Goal: Submit feedback/report problem: Submit feedback/report problem

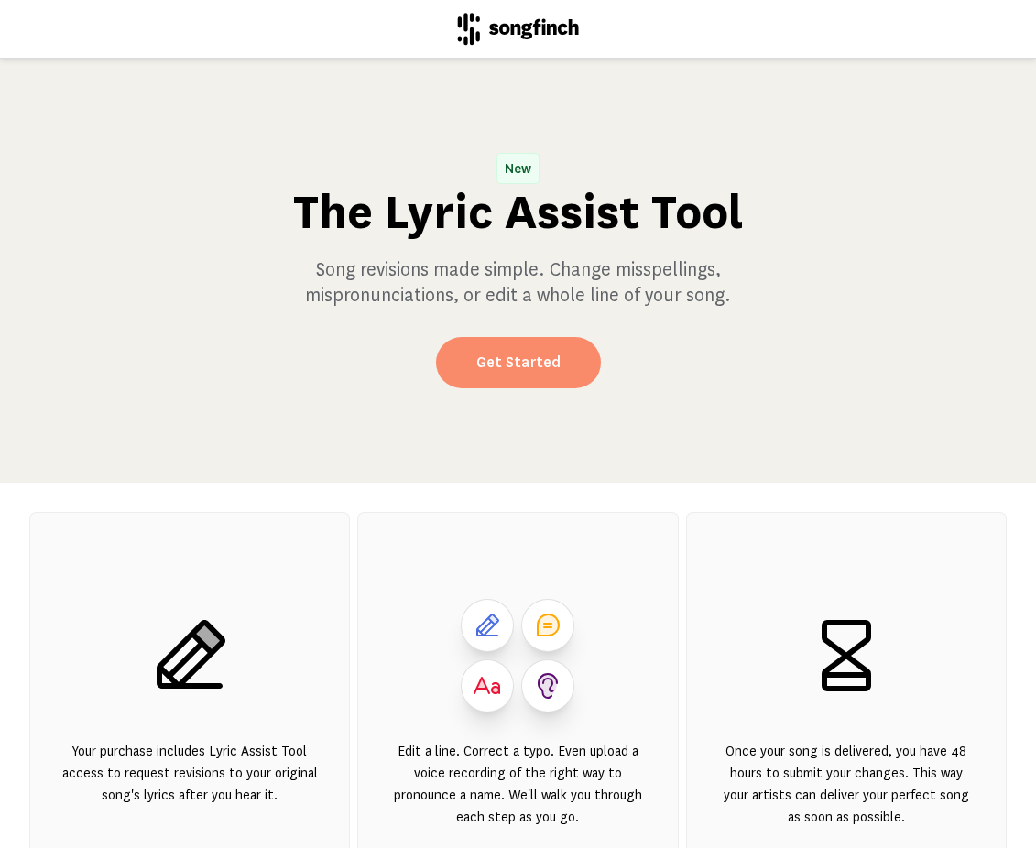
click at [506, 363] on link "Get Started" at bounding box center [518, 362] width 165 height 51
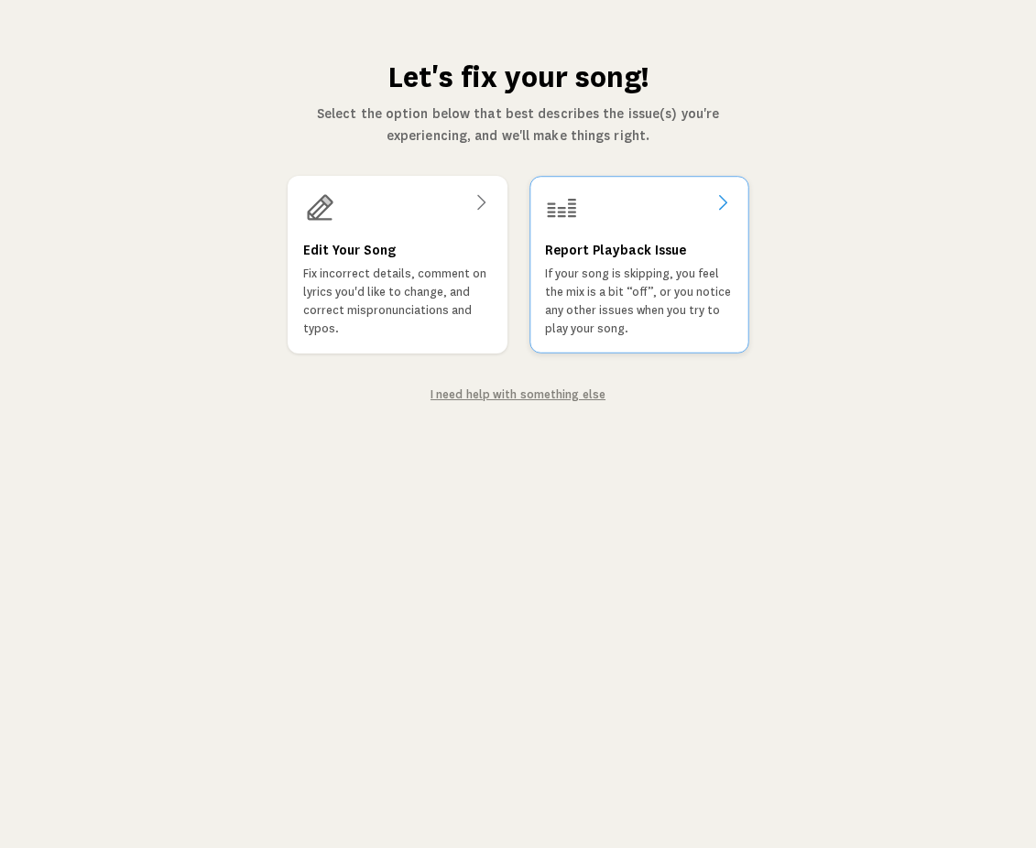
click at [671, 266] on p "If your song is skipping, you feel the mix is a bit “off”, or you notice any ot…" at bounding box center [639, 301] width 189 height 73
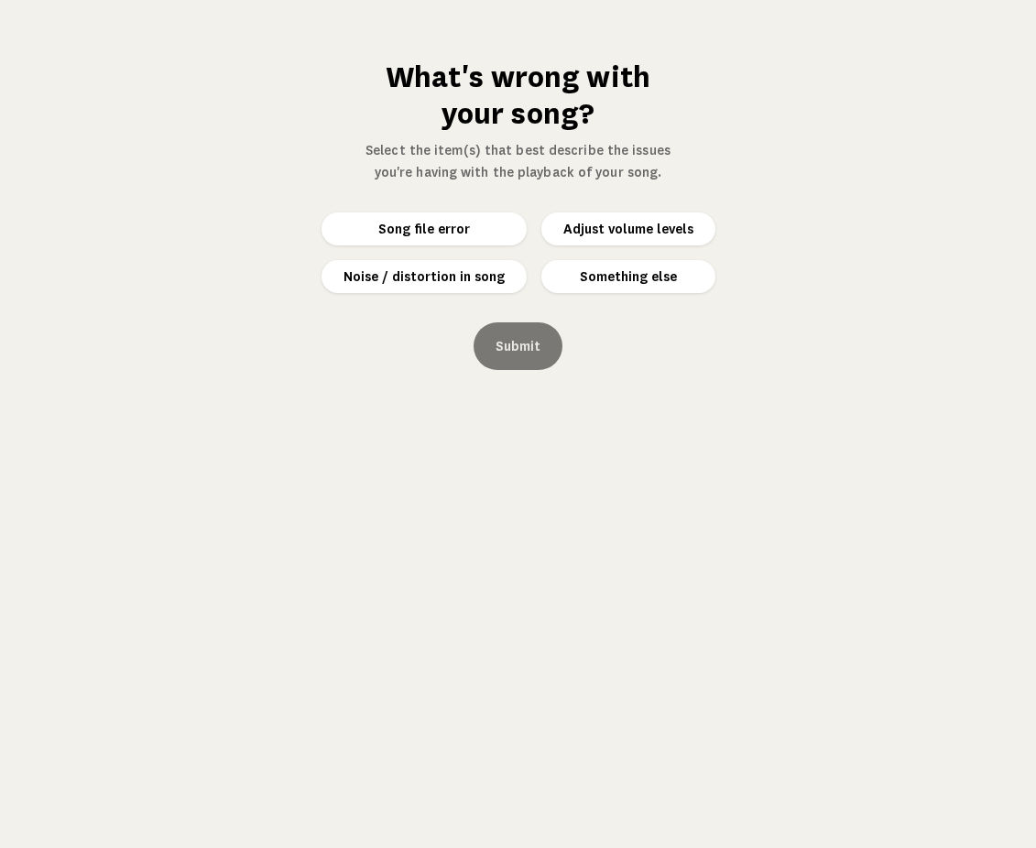
click at [625, 278] on button "Something else" at bounding box center [628, 276] width 174 height 33
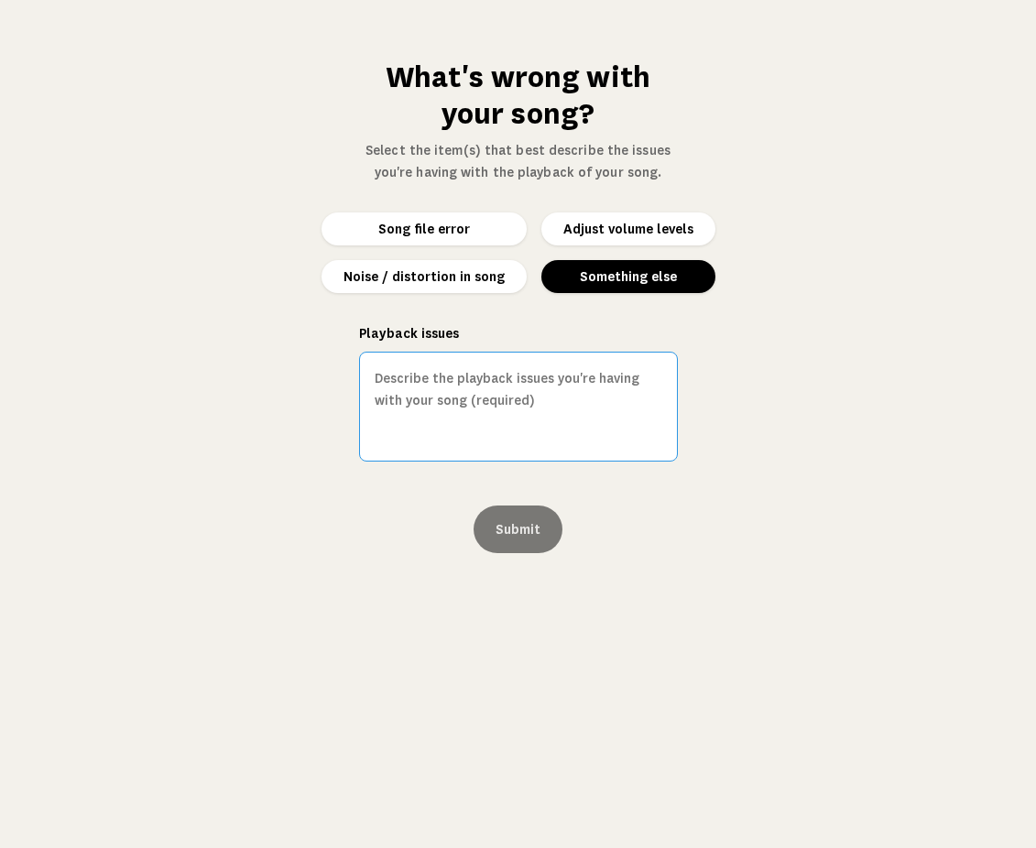
click at [375, 375] on textarea "Playback issues" at bounding box center [518, 407] width 319 height 110
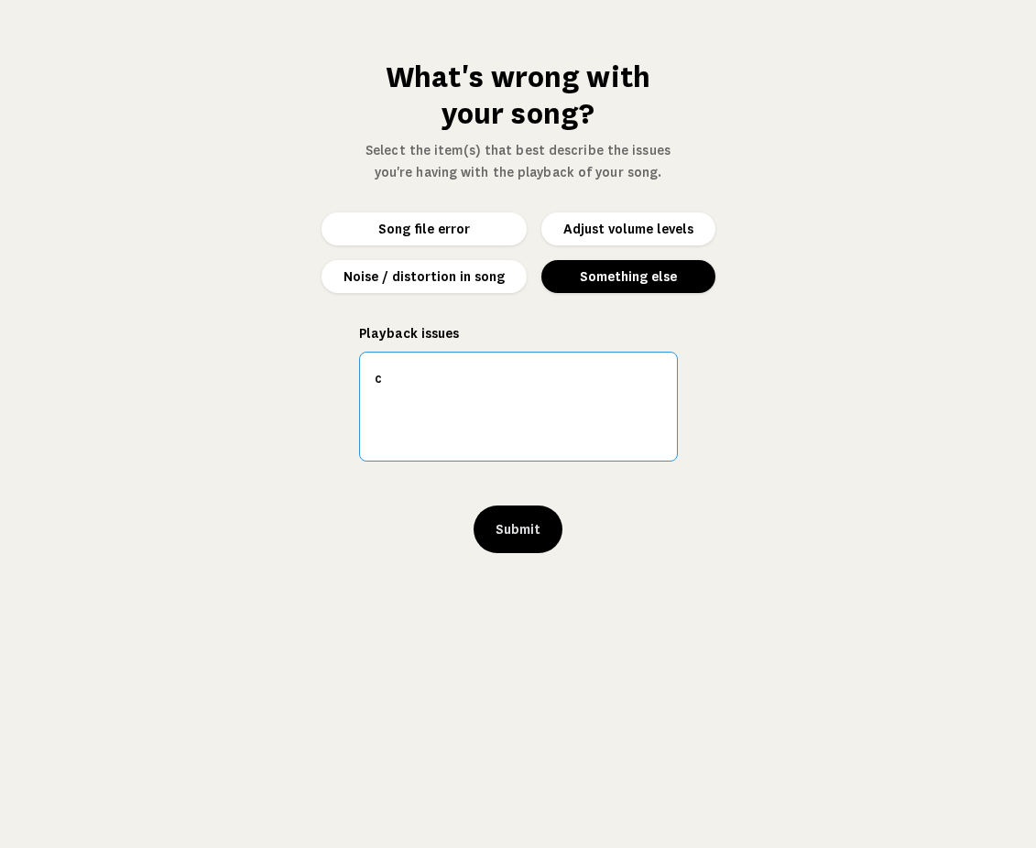
type textarea "c"
type textarea "Chorus after road trip broken a/c. The vocals are off, they are rushed and don'…"
